Goal: Task Accomplishment & Management: Complete application form

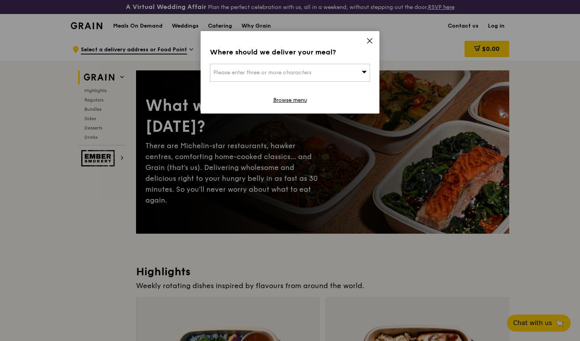
click at [361, 38] on div "Where should we deliver your meal? Please enter three or more characters Browse…" at bounding box center [290, 72] width 179 height 82
click at [364, 38] on div "Where should we deliver your meal? Please enter three or more characters Browse…" at bounding box center [290, 72] width 179 height 82
click at [367, 40] on icon at bounding box center [369, 40] width 7 height 7
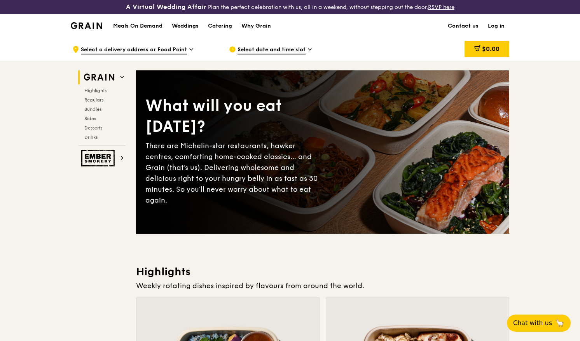
click at [493, 23] on link "Log in" at bounding box center [496, 25] width 26 height 23
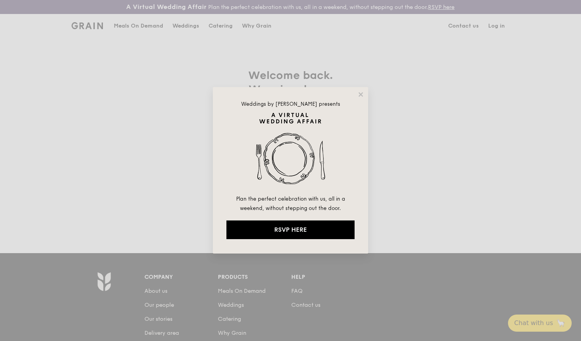
click at [358, 90] on div "Weddings by Grain presents Plan the perfect celebration with us, all in a weeke…" at bounding box center [290, 170] width 155 height 166
click at [360, 93] on icon at bounding box center [361, 94] width 4 height 4
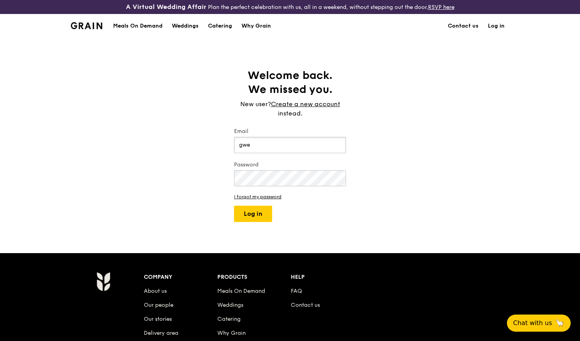
type input "gwen@grain.com.sg"
click at [234, 206] on button "Log in" at bounding box center [253, 214] width 38 height 16
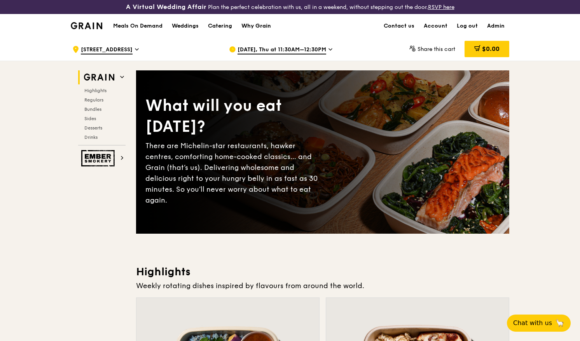
click at [274, 28] on link "Why Grain" at bounding box center [256, 25] width 39 height 23
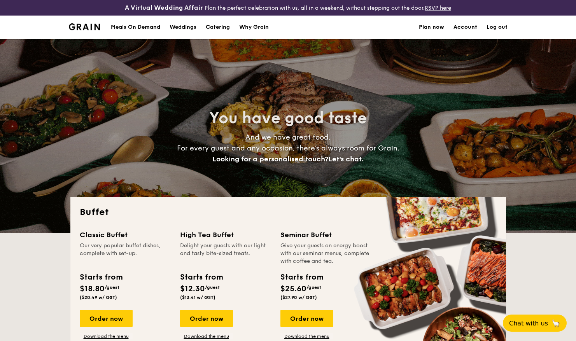
select select
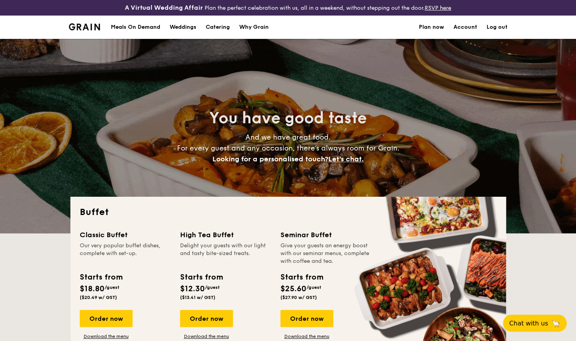
click at [130, 23] on div "Meals On Demand" at bounding box center [135, 27] width 49 height 23
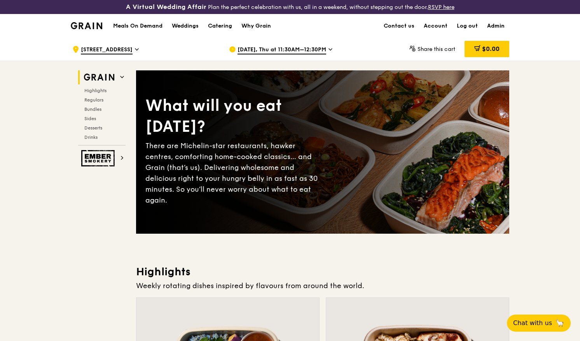
click at [494, 24] on link "Admin" at bounding box center [495, 25] width 27 height 23
select select "100"
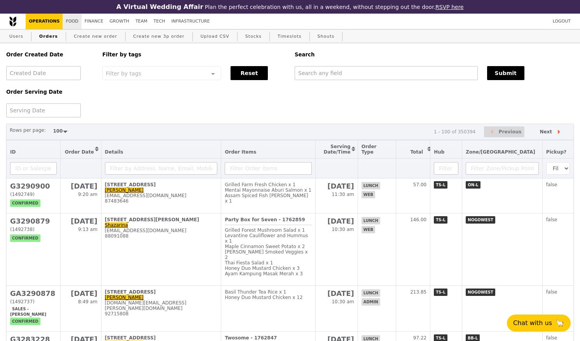
click at [71, 25] on link "Food" at bounding box center [72, 22] width 19 height 16
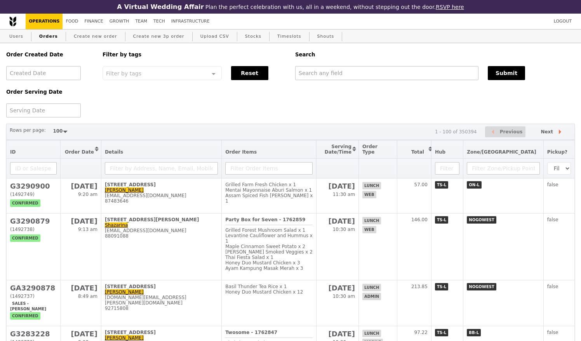
select select "100"
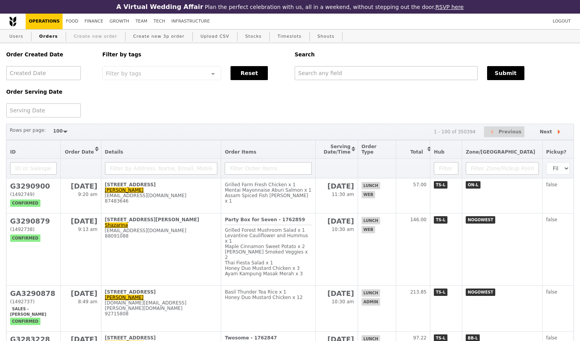
click at [106, 36] on link "Create new order" at bounding box center [96, 37] width 50 height 14
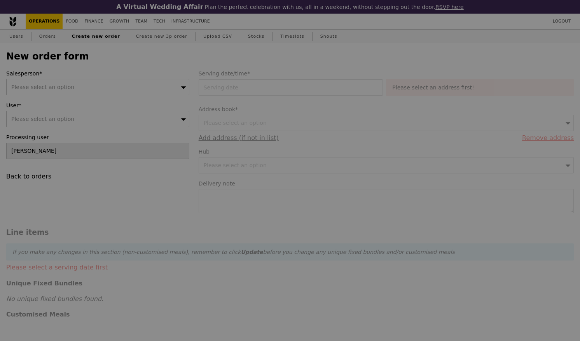
type input "Confirm"
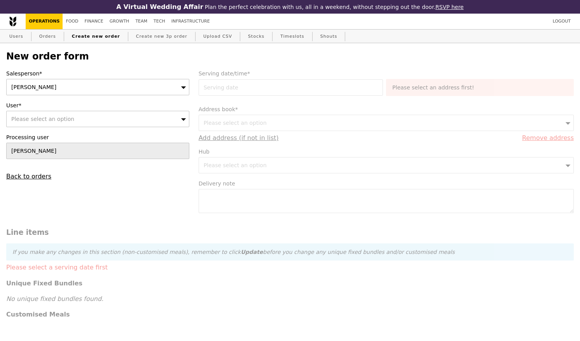
click at [164, 122] on div "Please select an option" at bounding box center [97, 119] width 183 height 16
click at [157, 102] on div "Salesperson* Gwen User* Please select an option Please enter 3 or more characte…" at bounding box center [98, 125] width 192 height 110
click at [49, 38] on link "Orders" at bounding box center [47, 37] width 23 height 14
select select "100"
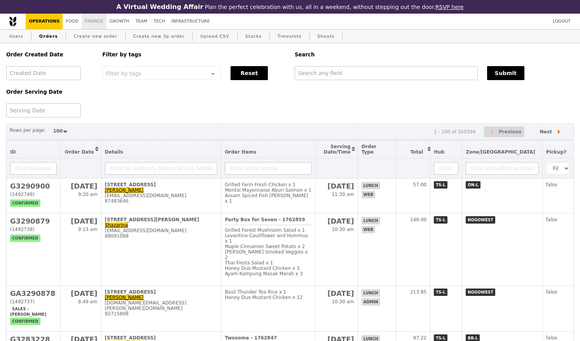
click at [93, 23] on link "Finance" at bounding box center [94, 22] width 25 height 16
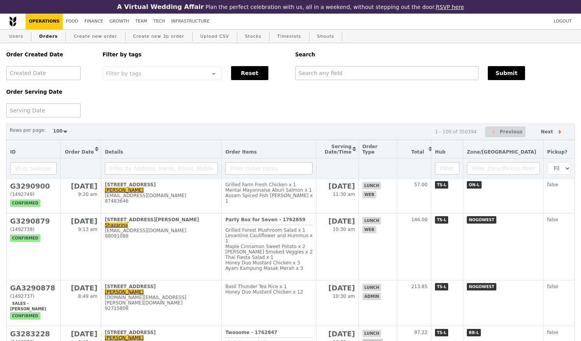
select select "100"
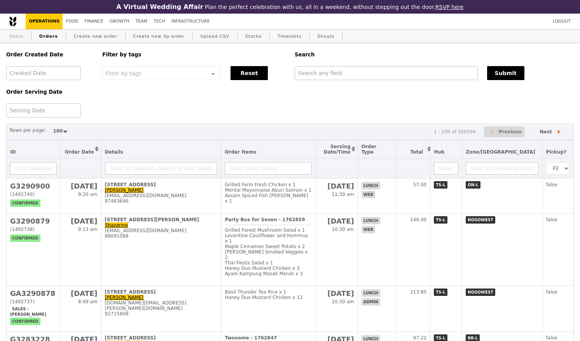
click at [24, 38] on link "Users" at bounding box center [16, 37] width 20 height 14
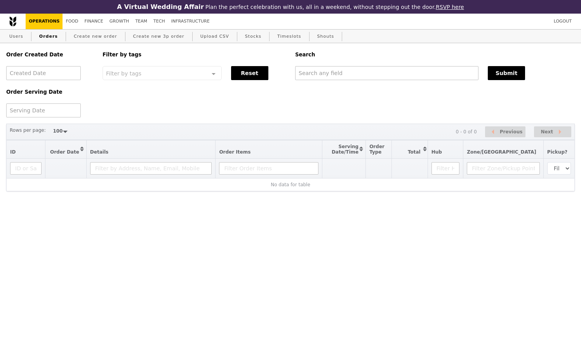
select select "100"
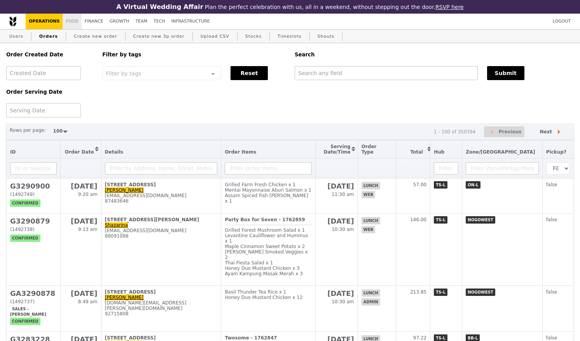
click at [63, 24] on link "Food" at bounding box center [72, 22] width 19 height 16
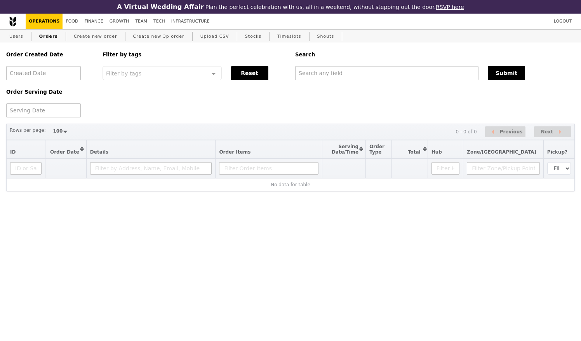
select select "100"
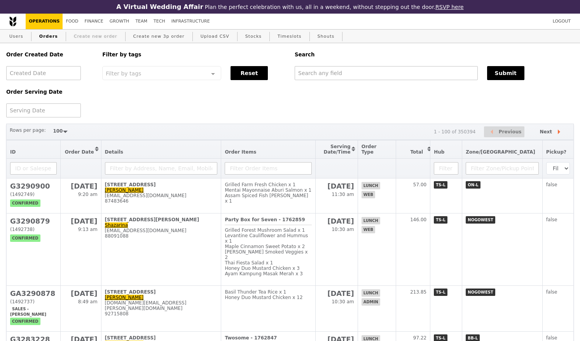
click at [84, 40] on link "Create new order" at bounding box center [96, 37] width 50 height 14
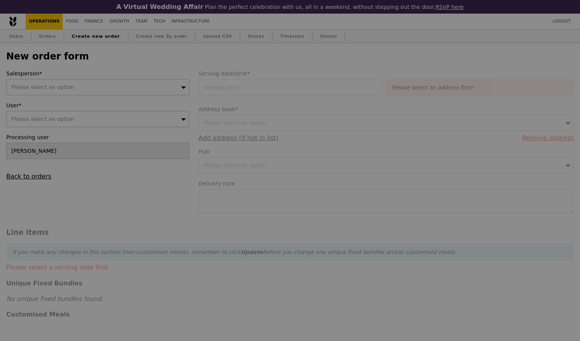
type input "Confirm"
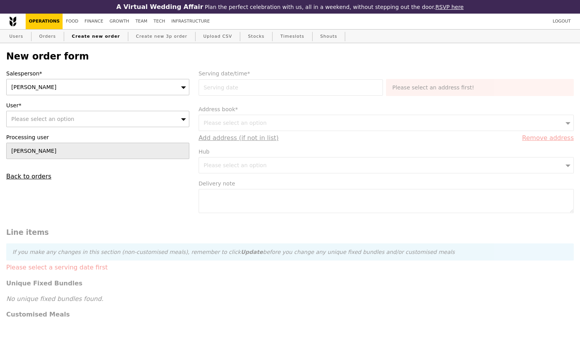
click at [94, 126] on div "Please select an option" at bounding box center [97, 119] width 183 height 16
click at [90, 108] on label "User*" at bounding box center [97, 105] width 183 height 8
click at [84, 119] on div "Please select an option" at bounding box center [97, 119] width 183 height 16
click at [86, 122] on input "User*" at bounding box center [98, 119] width 182 height 16
type input "gwe"
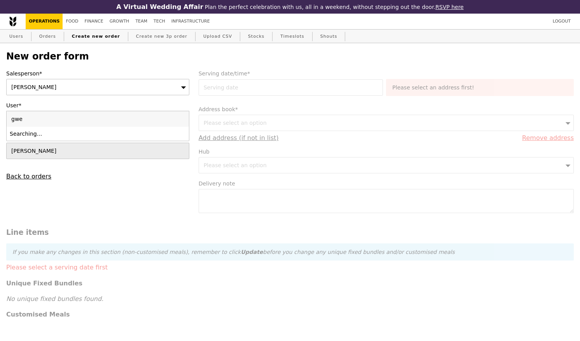
type input "Confirm"
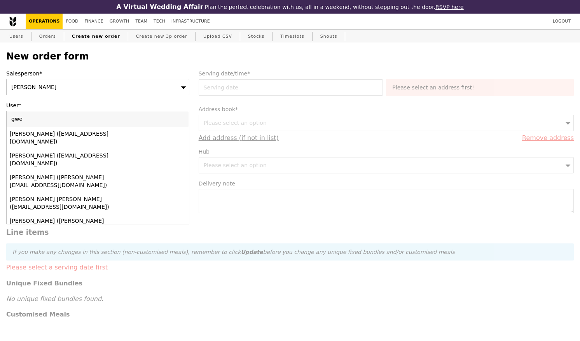
type input "gwen"
type input "Confirm"
type input "gwen@"
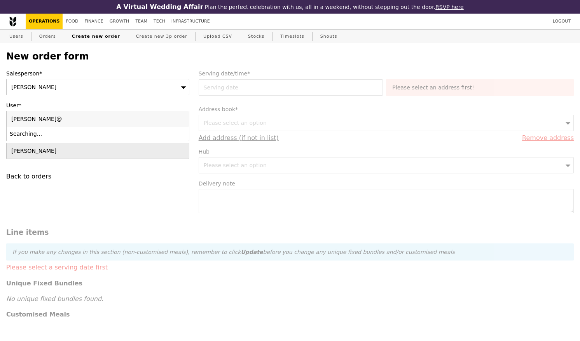
type input "Confirm"
type input "gwen"
type input "Confirm"
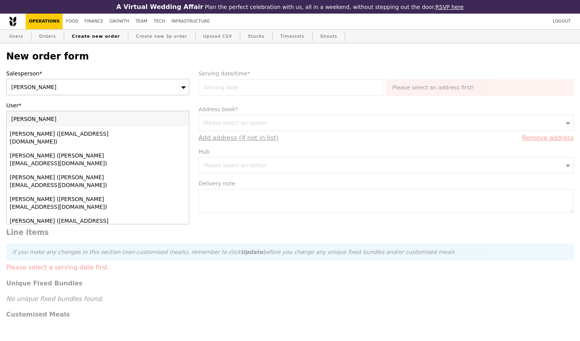
type input "gwen@grain"
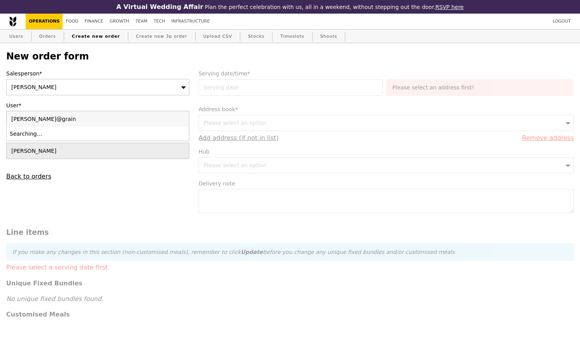
type input "Confirm"
drag, startPoint x: 9, startPoint y: 108, endPoint x: -2, endPoint y: 108, distance: 10.9
click at [0, 108] on html "A Virtual Wedding Affair Plan the perfect celebration with us, all in a weekend…" at bounding box center [290, 337] width 580 height 674
click at [167, 127] on div "Please select an option" at bounding box center [97, 119] width 183 height 16
drag, startPoint x: 65, startPoint y: 122, endPoint x: 23, endPoint y: 121, distance: 42.0
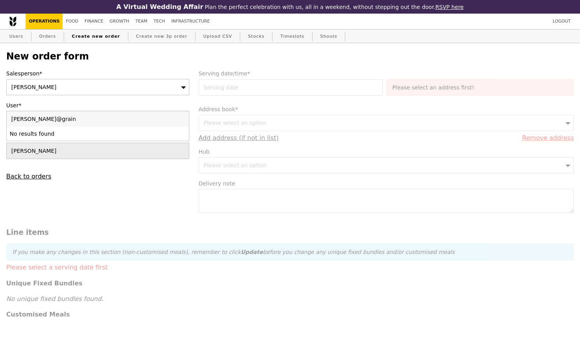
click at [23, 121] on input "gwen@grain" at bounding box center [98, 119] width 182 height 16
type input "gwen"
type input "Confirm"
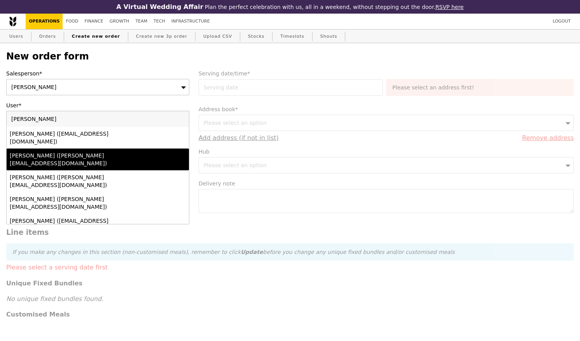
type input "gwen"
click at [55, 154] on div "Gwen (gwen@grain.com.sg)" at bounding box center [76, 160] width 132 height 16
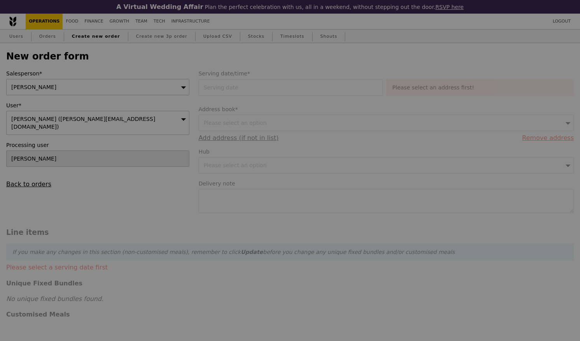
type input "Loading..."
type input "9.08"
type input "9.90"
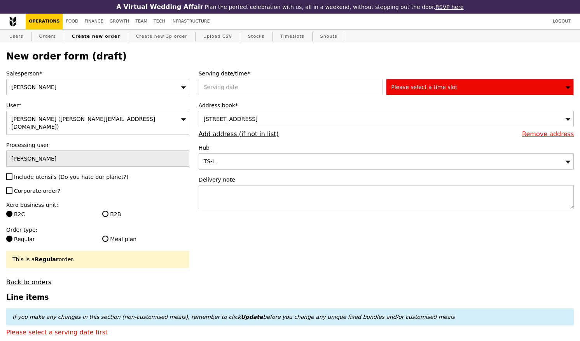
click at [349, 125] on div "5 Burn Road, #-, Singapore 369972" at bounding box center [386, 119] width 375 height 16
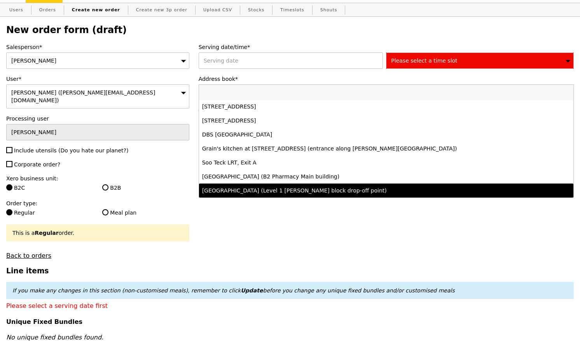
scroll to position [39, 0]
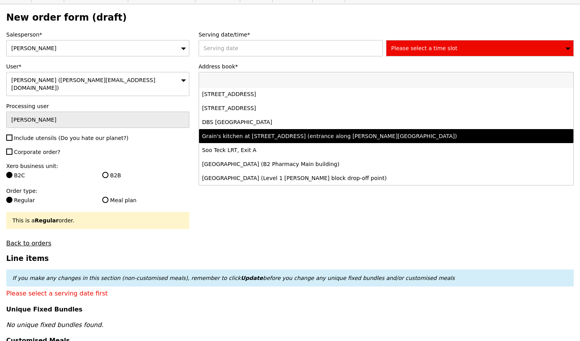
click at [309, 143] on li "Grain's kitchen at 5 Burn Road #05-01 (entrance along Harrison Road)" at bounding box center [386, 136] width 374 height 14
type input "Confirm"
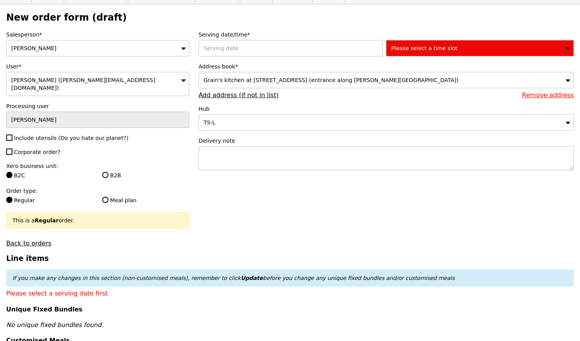
click at [454, 48] on div "Please select a time slot" at bounding box center [480, 48] width 188 height 16
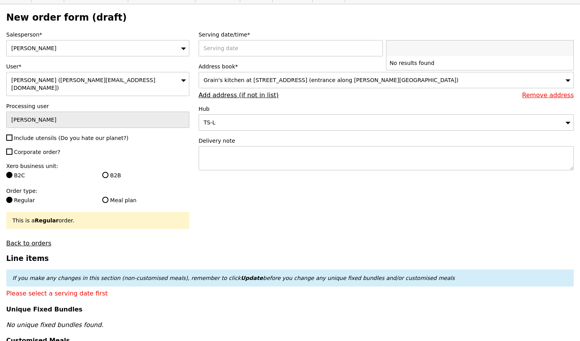
click at [395, 30] on div "New order form (draft) Salesperson* Gwen User* Gwen (gwen@grain.com.sg) Process…" at bounding box center [289, 340] width 567 height 657
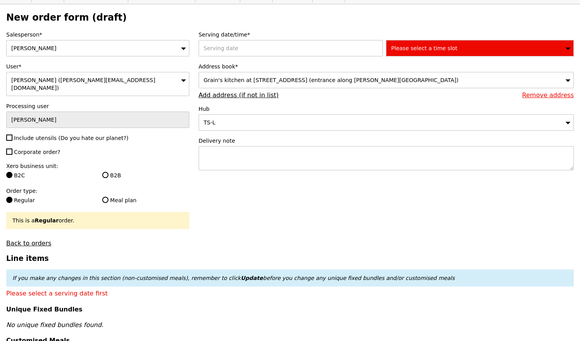
click at [400, 50] on span "Please select a time slot" at bounding box center [424, 48] width 66 height 6
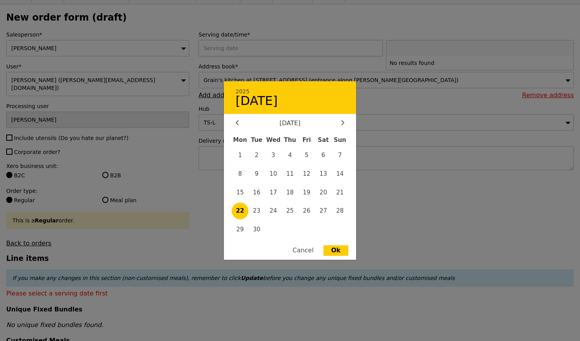
click at [328, 52] on div "2025 22 September September 2025 Mon Tue Wed Thu Fri Sat Sun 1 2 3 4 5 6 7 8 9 …" at bounding box center [293, 48] width 188 height 16
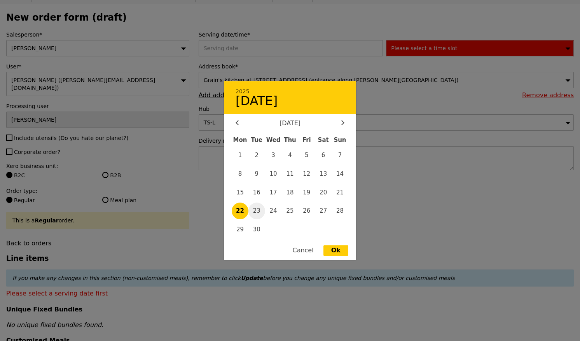
click at [260, 211] on span "23" at bounding box center [256, 211] width 17 height 17
type input "23 Sep 2025"
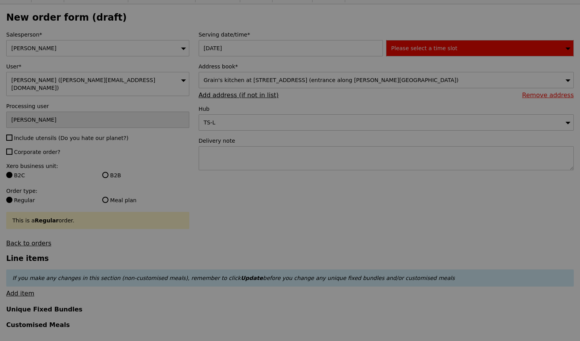
type input "Confirm"
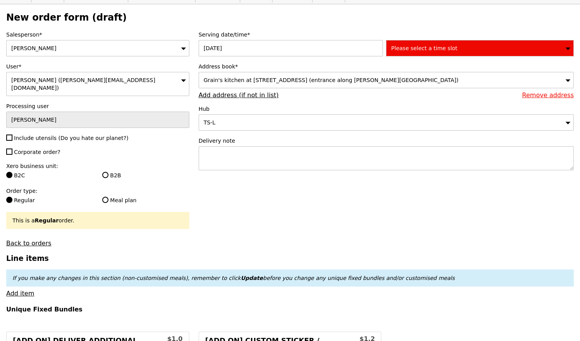
click at [409, 49] on span "Please select a time slot" at bounding box center [424, 48] width 66 height 6
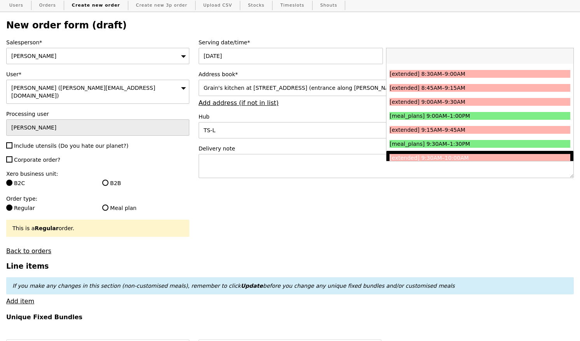
scroll to position [0, 0]
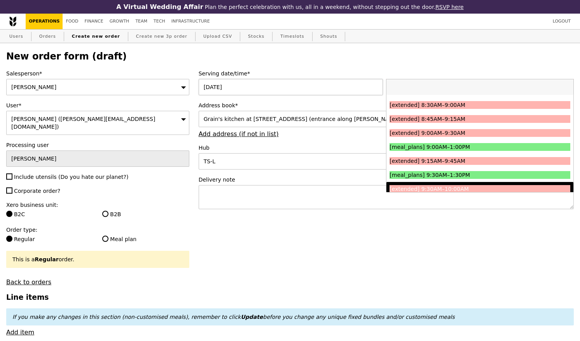
click at [246, 95] on div "23 Sep 2025" at bounding box center [293, 87] width 188 height 16
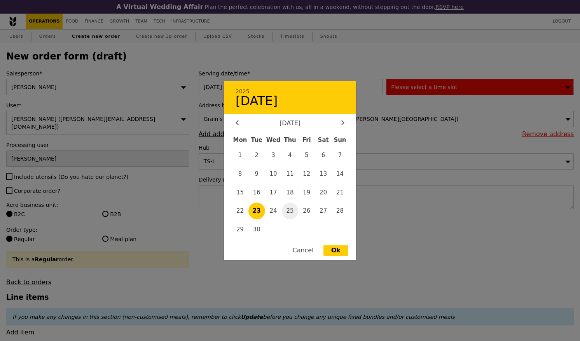
click at [290, 215] on span "25" at bounding box center [290, 211] width 17 height 17
type input "25 Sep 2025"
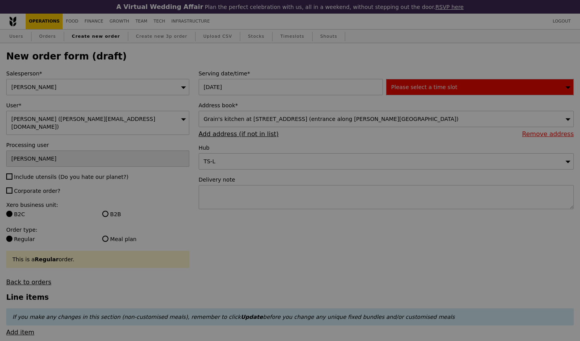
type input "Confirm"
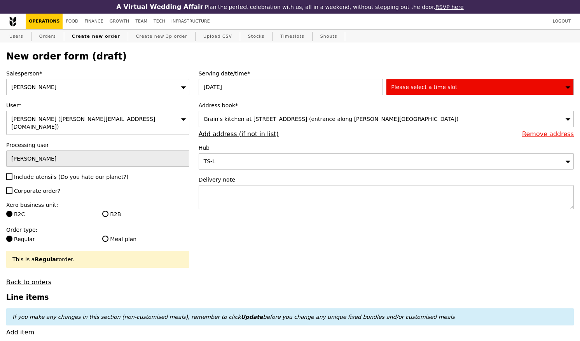
click at [466, 91] on div "Please select a time slot" at bounding box center [480, 87] width 188 height 16
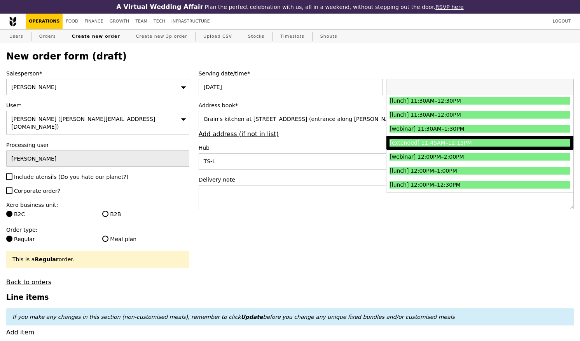
scroll to position [350, 0]
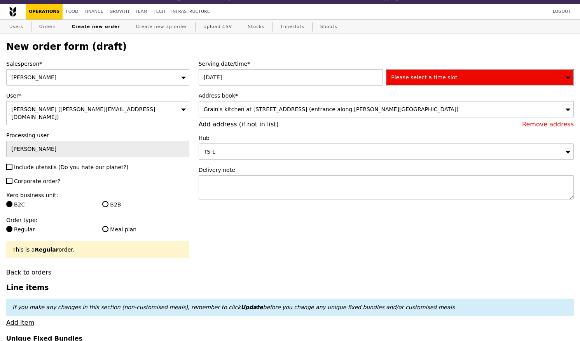
scroll to position [39, 0]
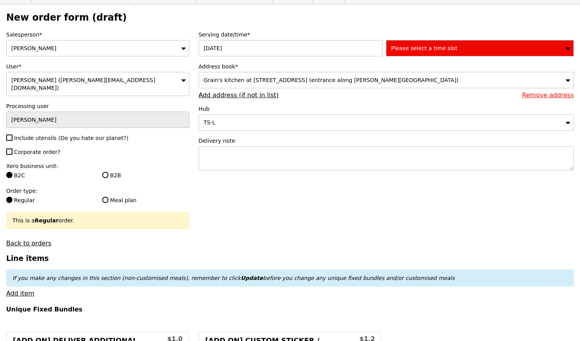
click at [17, 171] on label "B2C" at bounding box center [49, 175] width 87 height 8
click at [12, 172] on input "B2C" at bounding box center [9, 175] width 6 height 6
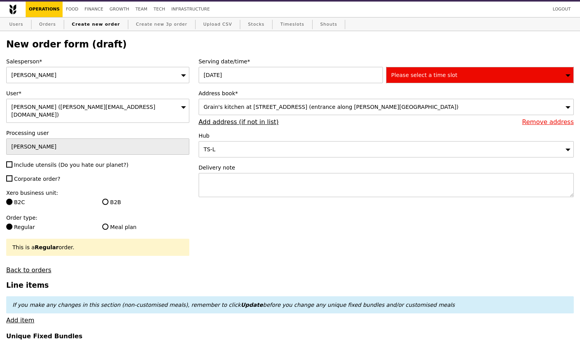
scroll to position [0, 0]
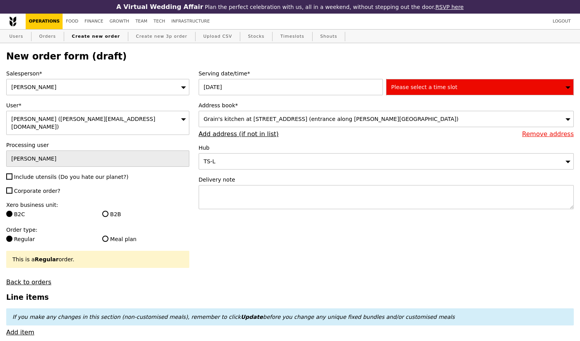
click at [46, 22] on link "Operations" at bounding box center [44, 22] width 37 height 16
select select "100"
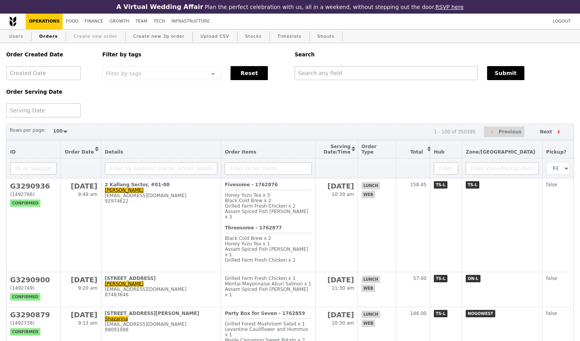
click at [72, 35] on link "Create new order" at bounding box center [96, 37] width 50 height 14
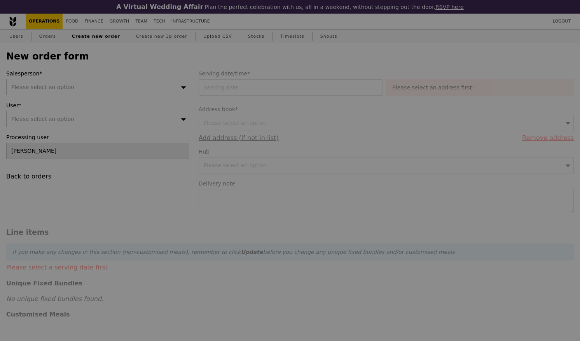
type input "Confirm"
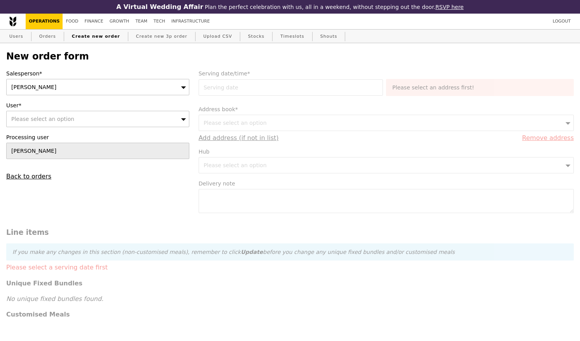
click at [54, 118] on span "Please select an option" at bounding box center [42, 119] width 63 height 6
type input "gwe"
type input "Confirm"
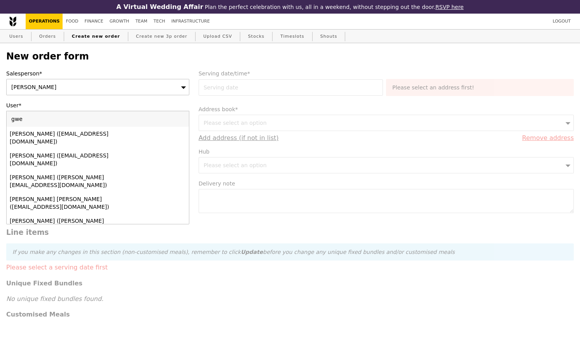
type input "gwen"
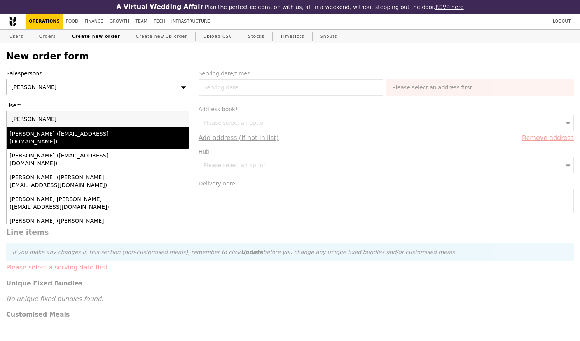
type input "Confirm"
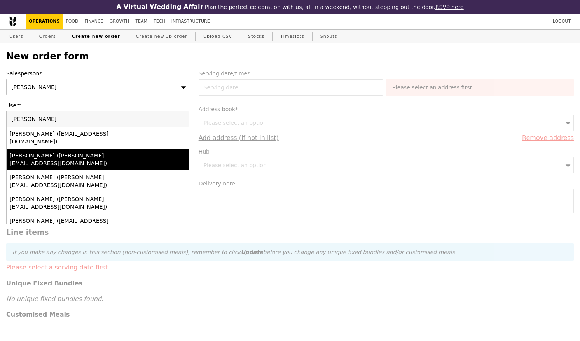
type input "gwen"
click at [61, 152] on div "Gwen (gwen@grain.com.sg)" at bounding box center [76, 160] width 132 height 16
type input "Loading..."
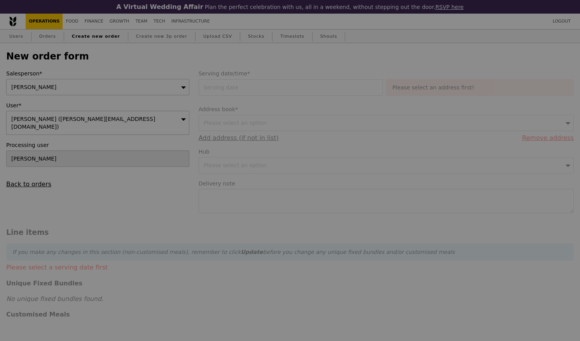
type input "9.08"
type input "9.90"
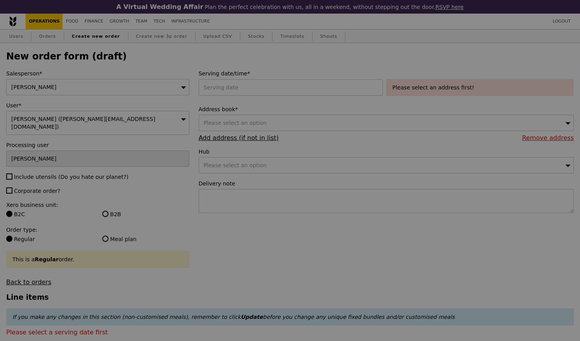
type input "Confirm"
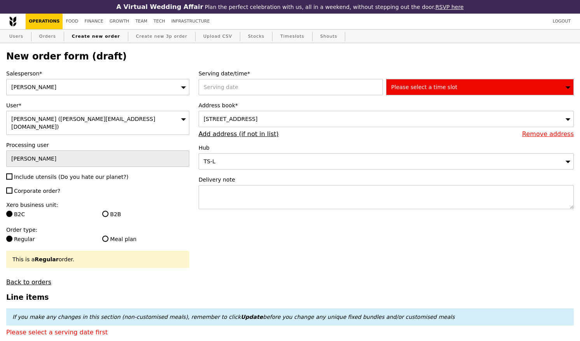
click at [430, 94] on div "Please select a time slot" at bounding box center [480, 87] width 188 height 16
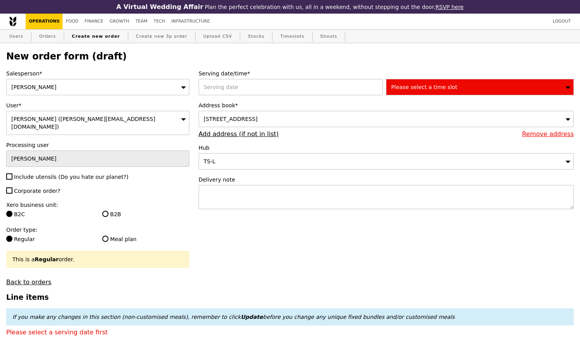
click at [566, 89] on icon at bounding box center [567, 87] width 5 height 6
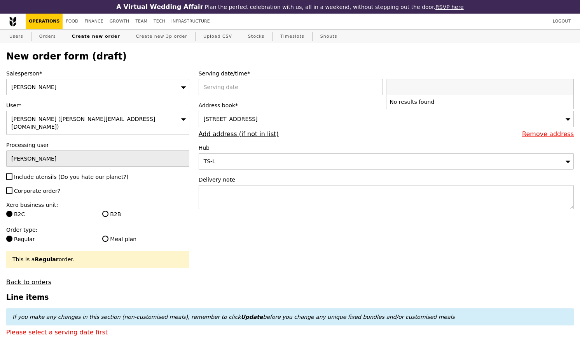
click at [459, 73] on label "Serving date/time*" at bounding box center [386, 74] width 375 height 8
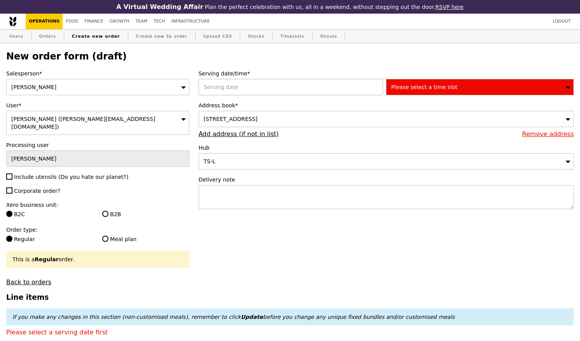
click at [211, 89] on div at bounding box center [293, 87] width 188 height 16
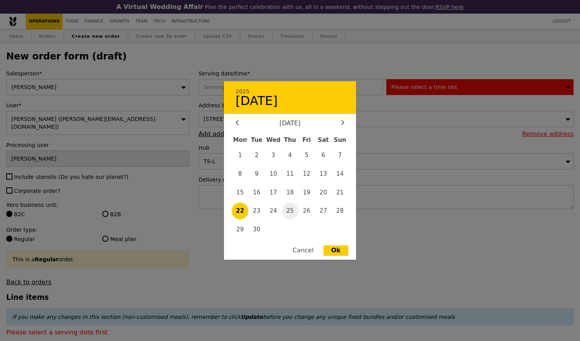
click at [293, 215] on span "25" at bounding box center [290, 211] width 17 height 17
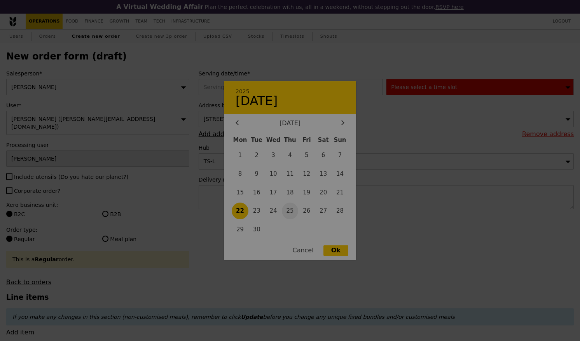
type input "25 Sep 2025"
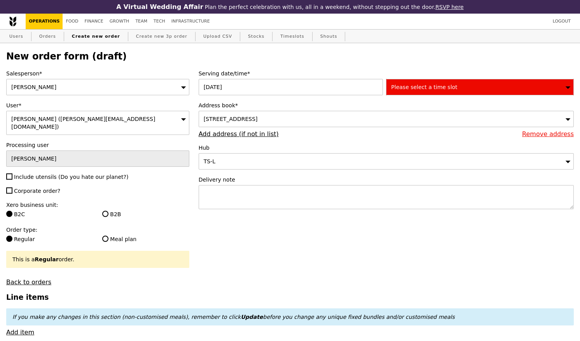
click at [419, 90] on span "Please select a time slot" at bounding box center [424, 87] width 66 height 6
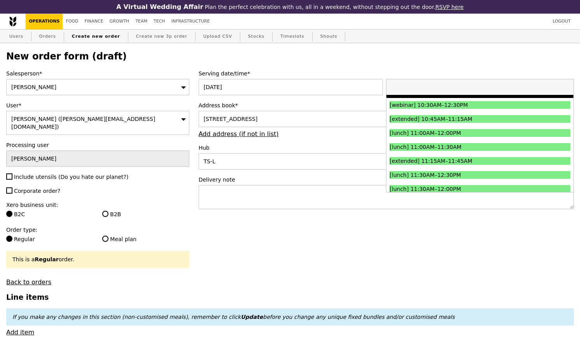
scroll to position [233, 0]
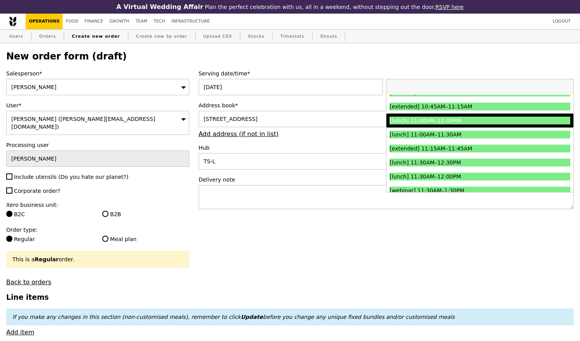
click at [419, 123] on div "[lunch] 11:00AM–12:00PM" at bounding box center [456, 121] width 135 height 8
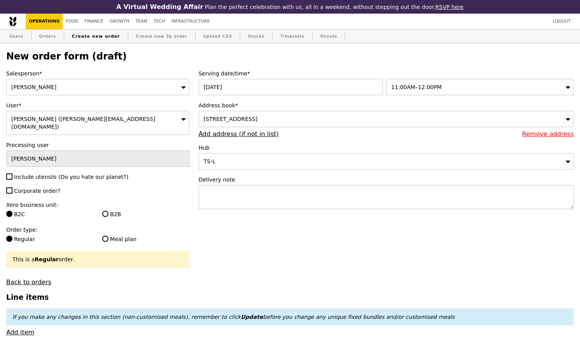
type input "Confirm"
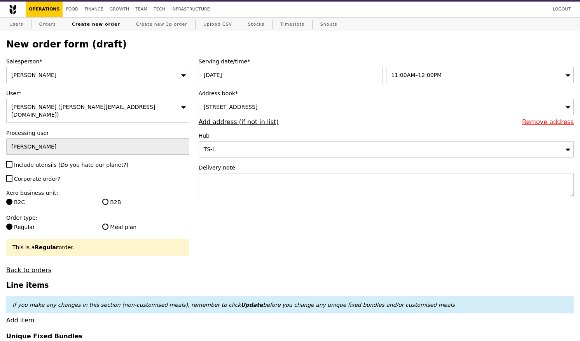
scroll to position [0, 0]
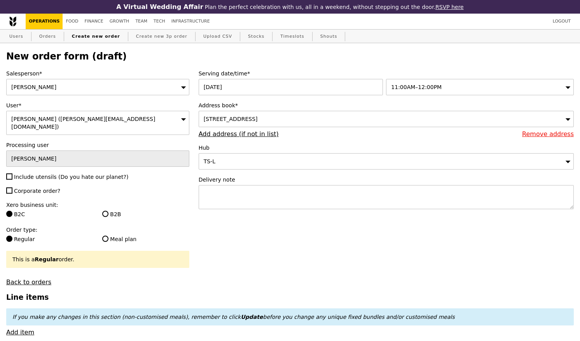
click at [453, 127] on div "5 Burn Road, #-, Singapore 369972" at bounding box center [386, 119] width 375 height 16
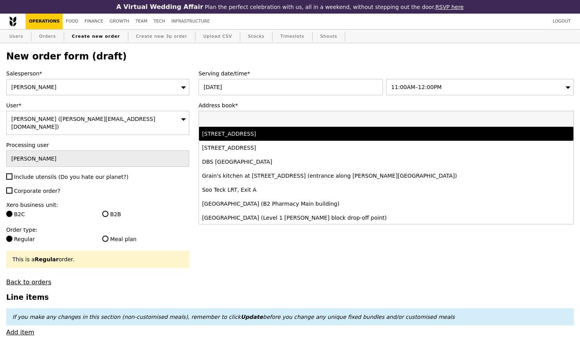
click at [274, 107] on label "Address book*" at bounding box center [386, 105] width 375 height 8
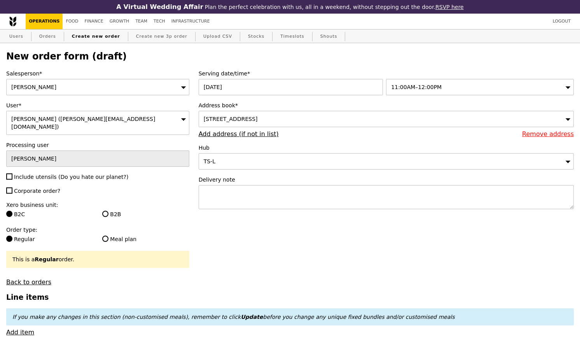
select select "100"
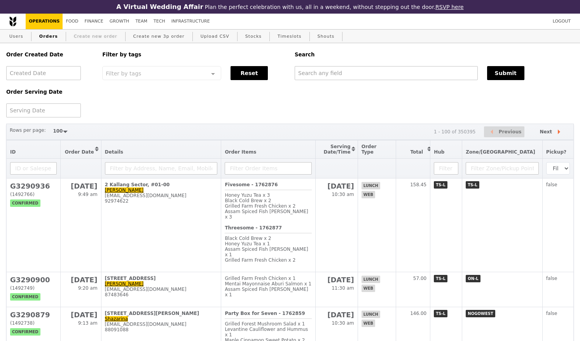
click at [77, 35] on link "Create new order" at bounding box center [96, 37] width 50 height 14
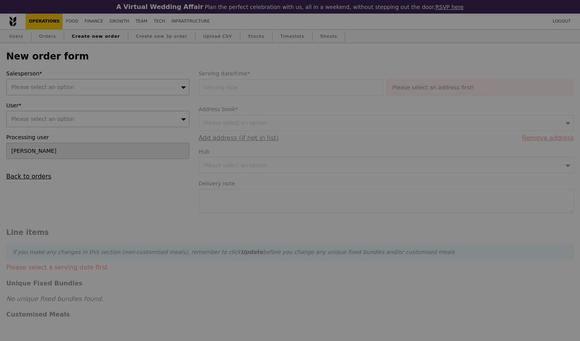
type input "Confirm"
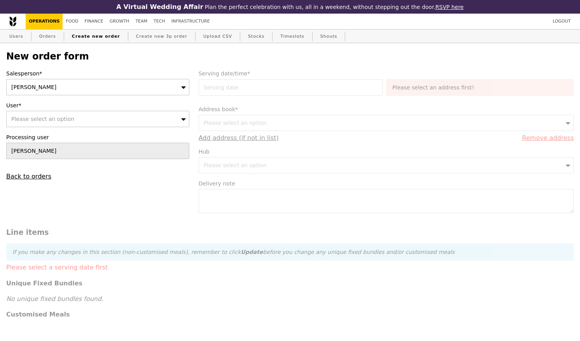
click at [135, 121] on div "Please select an option" at bounding box center [97, 119] width 183 height 16
type input "gwe"
type input "Confirm"
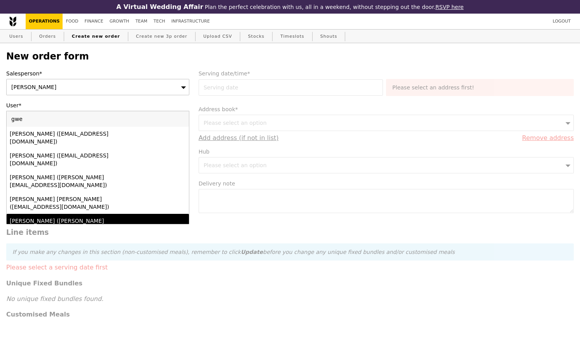
type input "gwen"
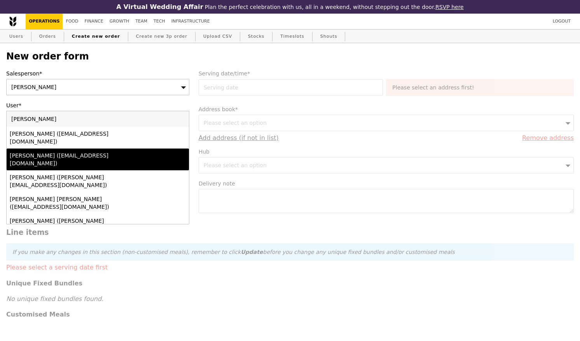
type input "Confirm"
type input "gwen"
click at [67, 152] on div "Gwen (gwen@grain.com.sg)" at bounding box center [76, 160] width 132 height 16
type input "Loading..."
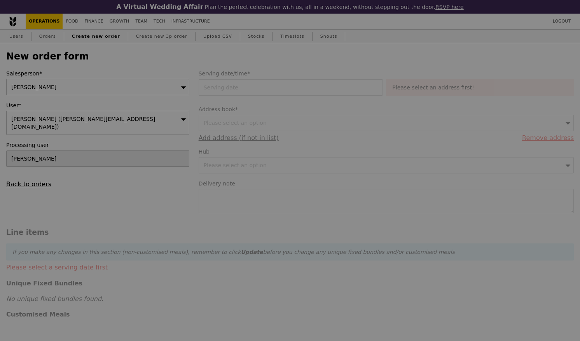
type input "9.08"
type input "9.90"
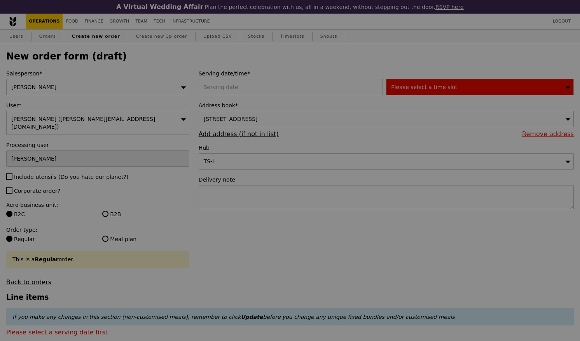
type input "Confirm"
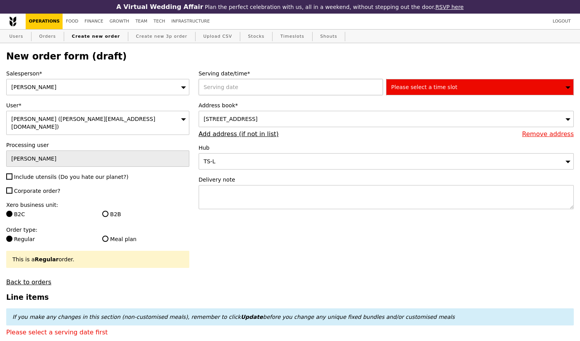
click at [213, 92] on div at bounding box center [293, 87] width 188 height 16
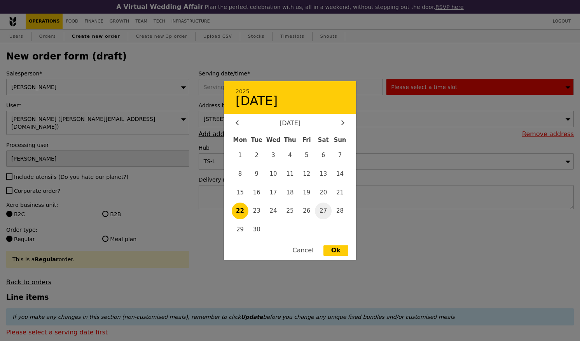
click at [321, 212] on span "27" at bounding box center [323, 211] width 17 height 17
type input "27 Sep 2025"
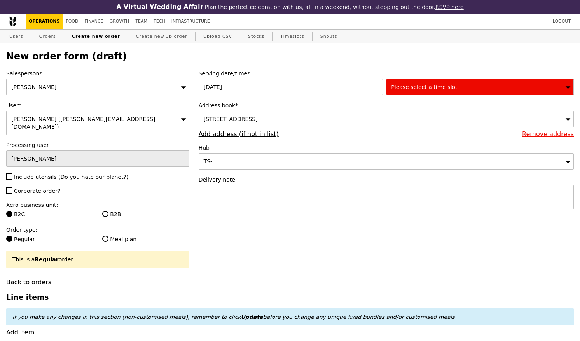
click at [430, 82] on div "Please select a time slot" at bounding box center [480, 87] width 188 height 16
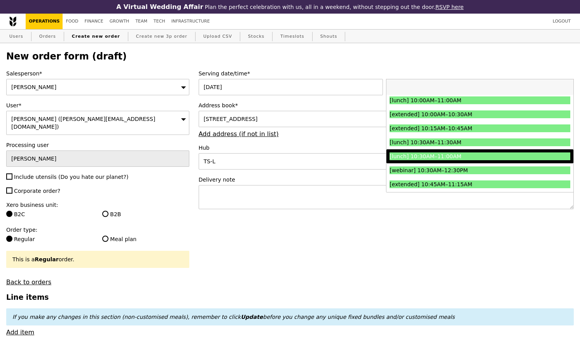
scroll to position [194, 0]
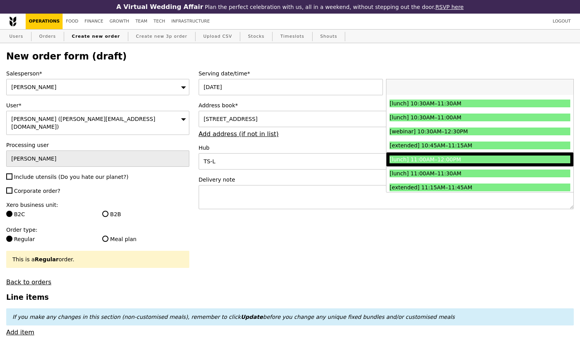
click at [444, 163] on div "[lunch] 11:00AM–12:00PM" at bounding box center [456, 159] width 135 height 8
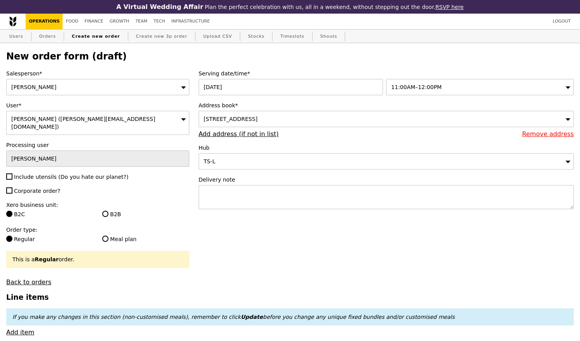
type input "Confirm"
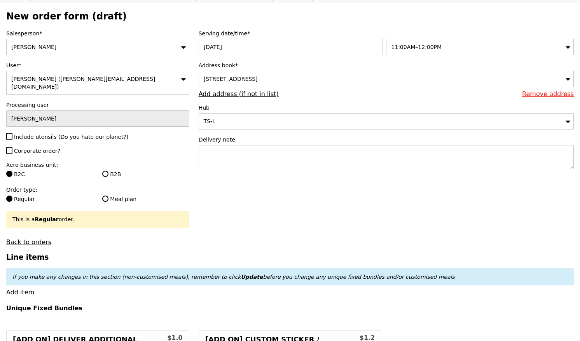
scroll to position [78, 0]
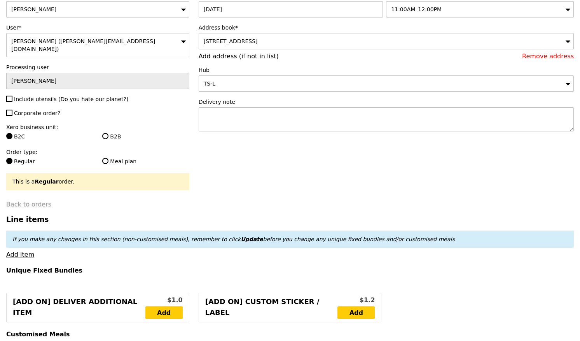
click at [35, 201] on link "Back to orders" at bounding box center [28, 204] width 45 height 7
select select "100"
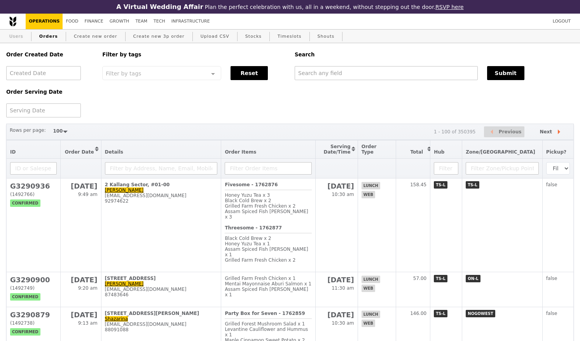
click at [19, 36] on link "Users" at bounding box center [16, 37] width 20 height 14
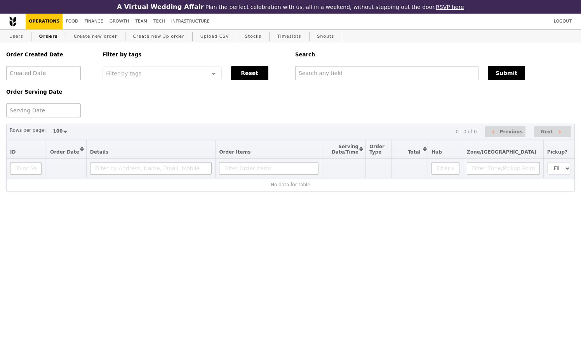
select select "100"
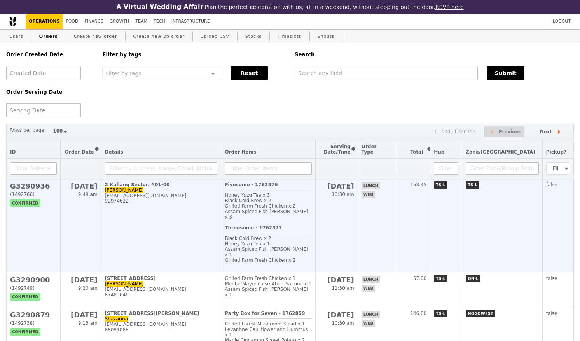
click at [23, 190] on h2 "G3290936" at bounding box center [33, 186] width 47 height 8
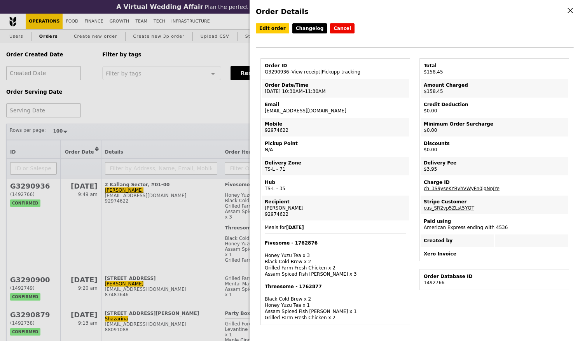
click at [274, 72] on td "Order ID G3290936 – View receipt | Pickupp tracking" at bounding box center [335, 68] width 147 height 19
copy td "G3290936"
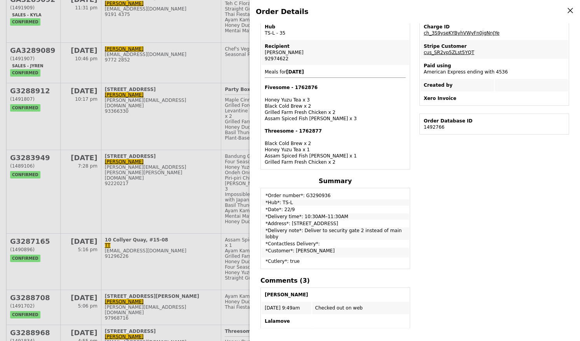
scroll to position [3304, 0]
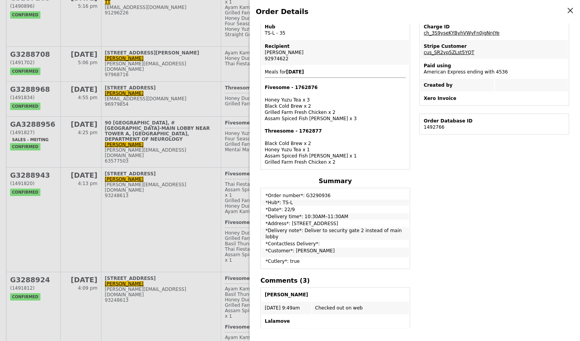
click at [33, 186] on div "Order Details Edit order Changelog Cancel Order ID G3290936 – View receipt | Pi…" at bounding box center [290, 170] width 580 height 341
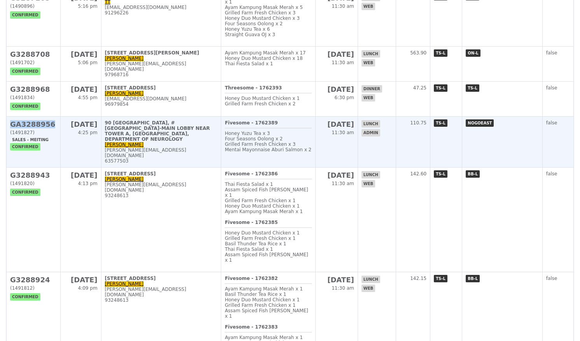
click at [33, 128] on h2 "GA3288956" at bounding box center [33, 124] width 47 height 8
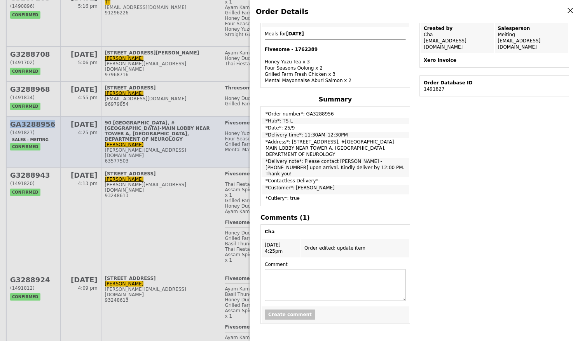
scroll to position [155, 0]
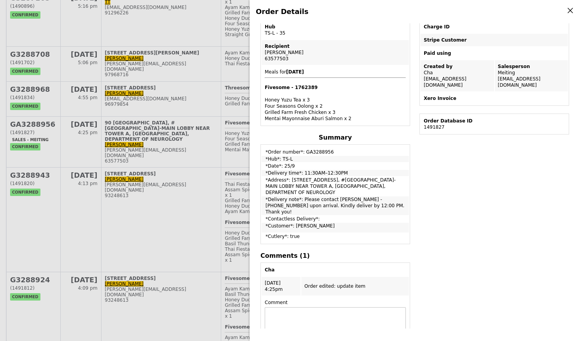
click at [315, 155] on td "*Order number*: GA3288956" at bounding box center [335, 150] width 147 height 10
copy td "GA3288956"
click at [569, 11] on icon at bounding box center [570, 10] width 7 height 7
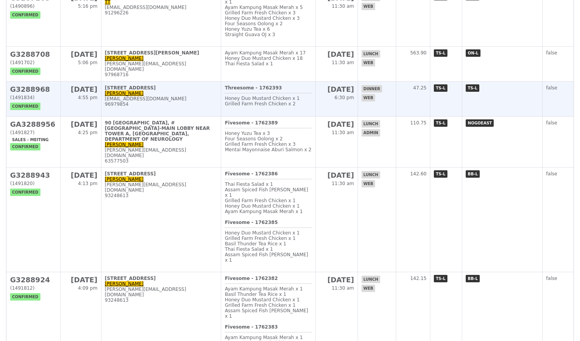
scroll to position [194, 0]
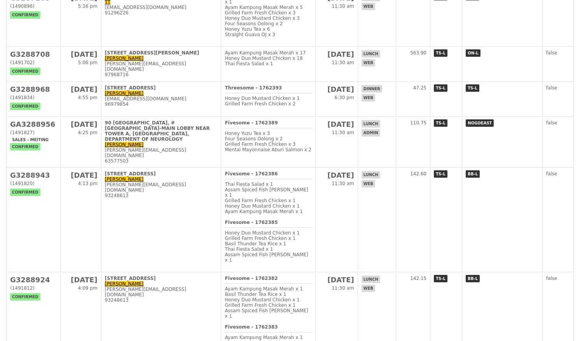
scroll to position [155, 0]
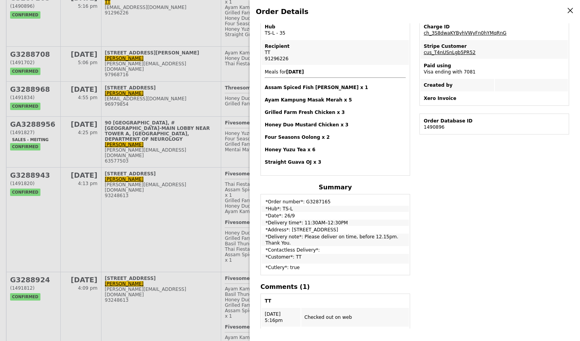
click at [277, 59] on div "91296226" at bounding box center [335, 59] width 141 height 6
click at [318, 204] on td "*Order number*: G3287165" at bounding box center [335, 200] width 147 height 10
copy td "G3287165"
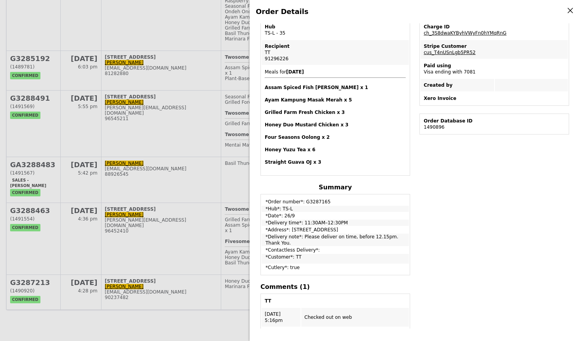
scroll to position [5775, 0]
click at [571, 13] on icon at bounding box center [570, 10] width 7 height 7
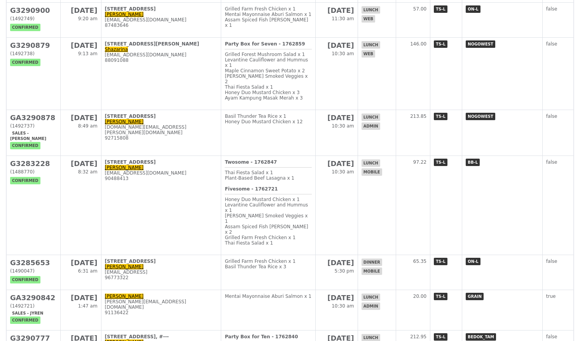
scroll to position [0, 0]
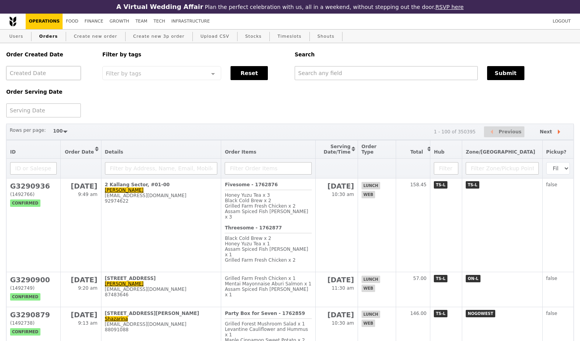
click at [50, 75] on div at bounding box center [43, 73] width 75 height 14
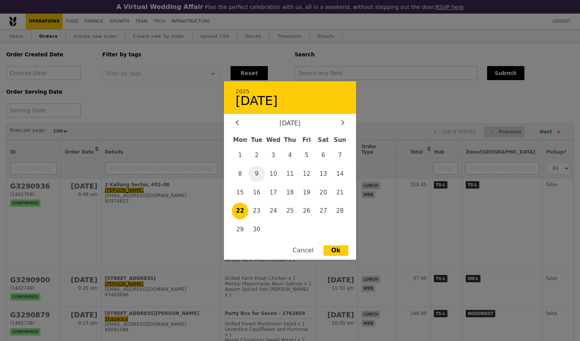
click at [257, 180] on span "9" at bounding box center [256, 174] width 17 height 17
type input "[DATE]"
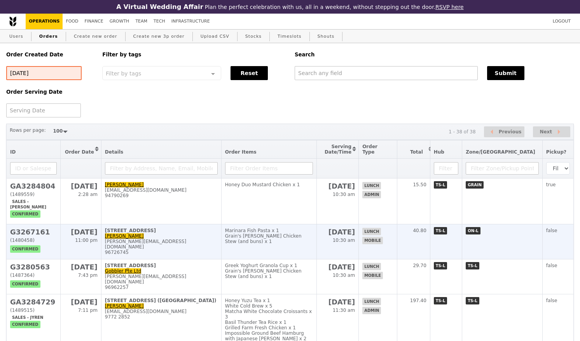
click at [29, 236] on h2 "G3267161" at bounding box center [33, 232] width 47 height 8
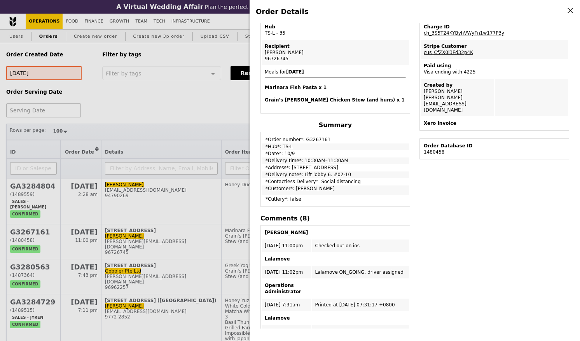
click at [311, 142] on td "*Order number*: G3267161" at bounding box center [335, 138] width 147 height 10
copy td "G3267161"
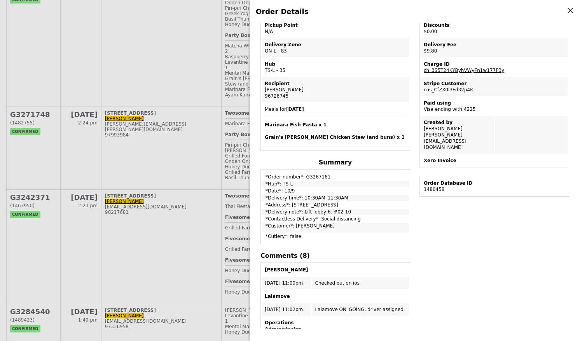
scroll to position [1127, 0]
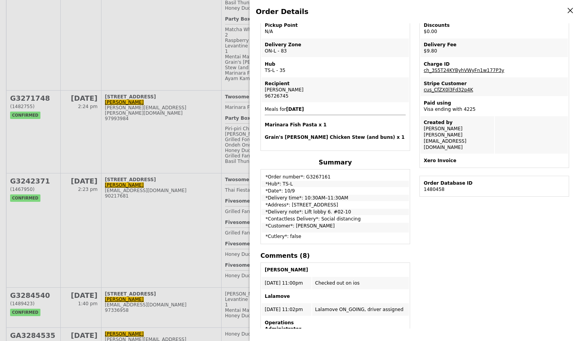
click at [570, 13] on icon at bounding box center [570, 10] width 7 height 7
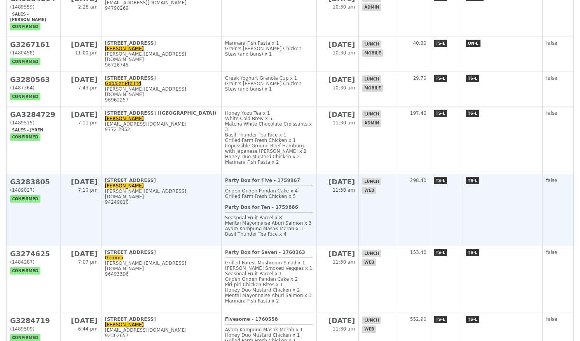
scroll to position [39, 0]
